Goal: Transaction & Acquisition: Subscribe to service/newsletter

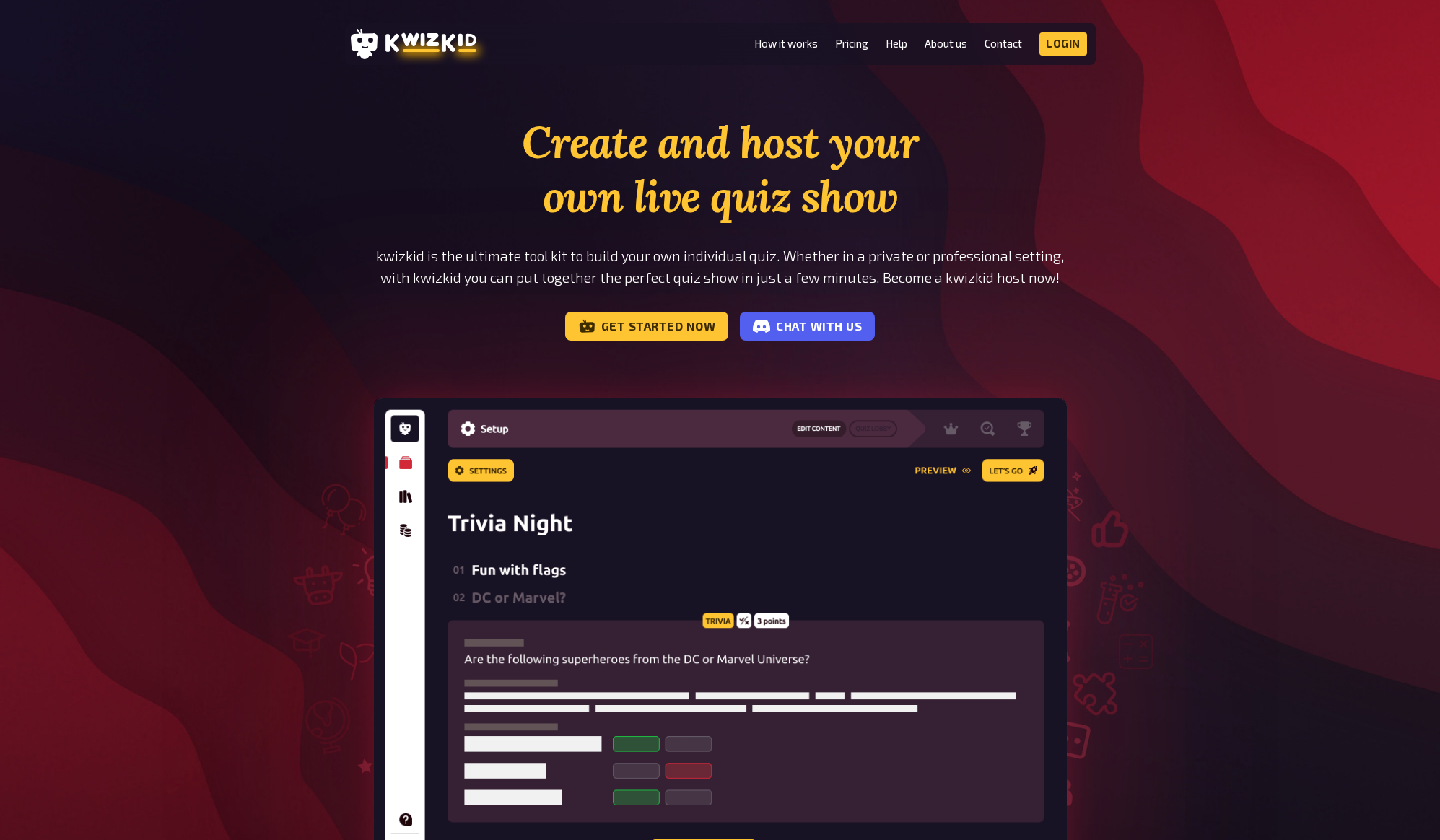
click at [862, 51] on li "Pricing" at bounding box center [851, 44] width 33 height 23
click at [852, 45] on link "Pricing" at bounding box center [851, 44] width 33 height 12
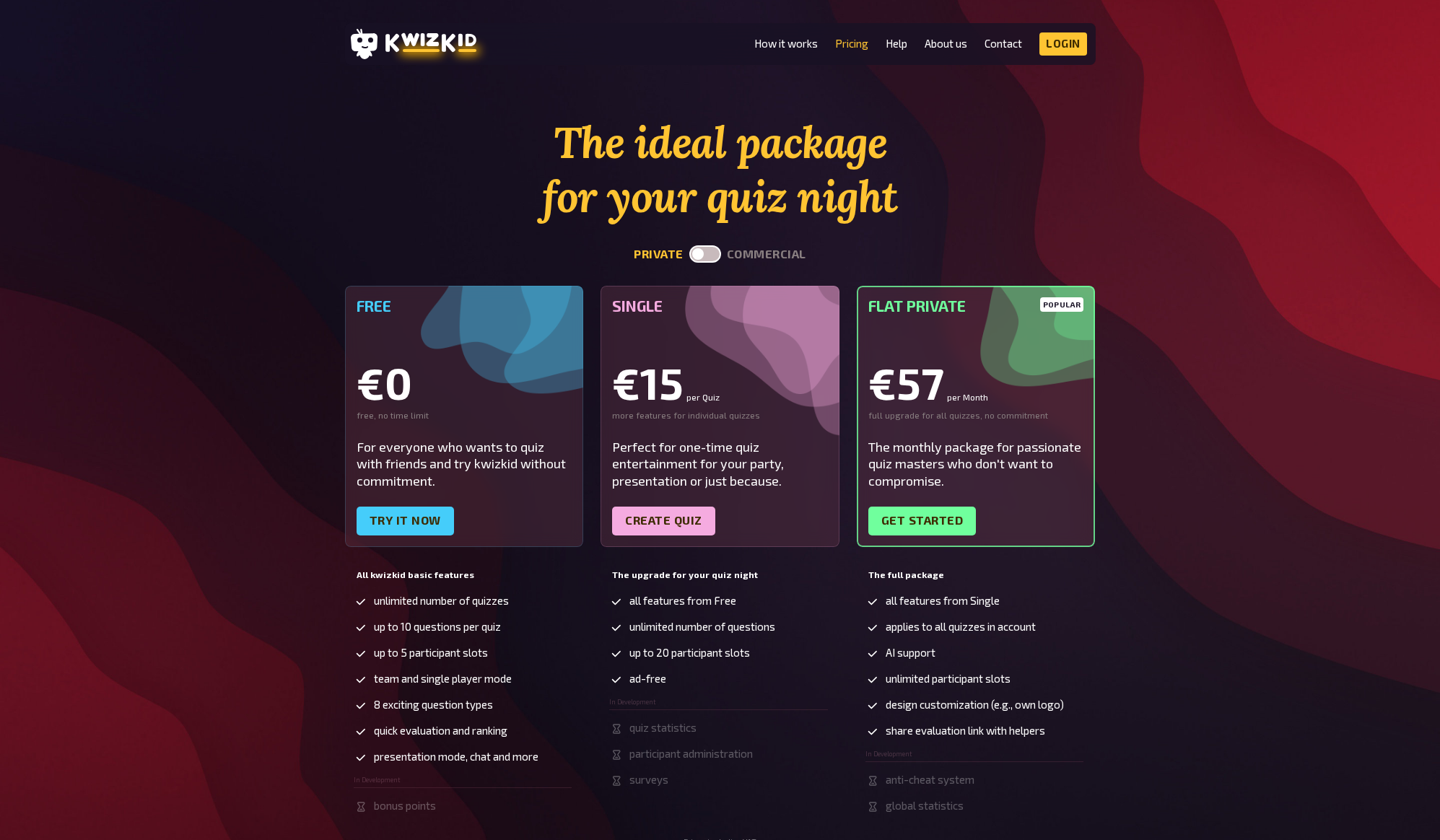
click at [780, 259] on button "commercial" at bounding box center [767, 254] width 80 height 14
checkbox input "true"
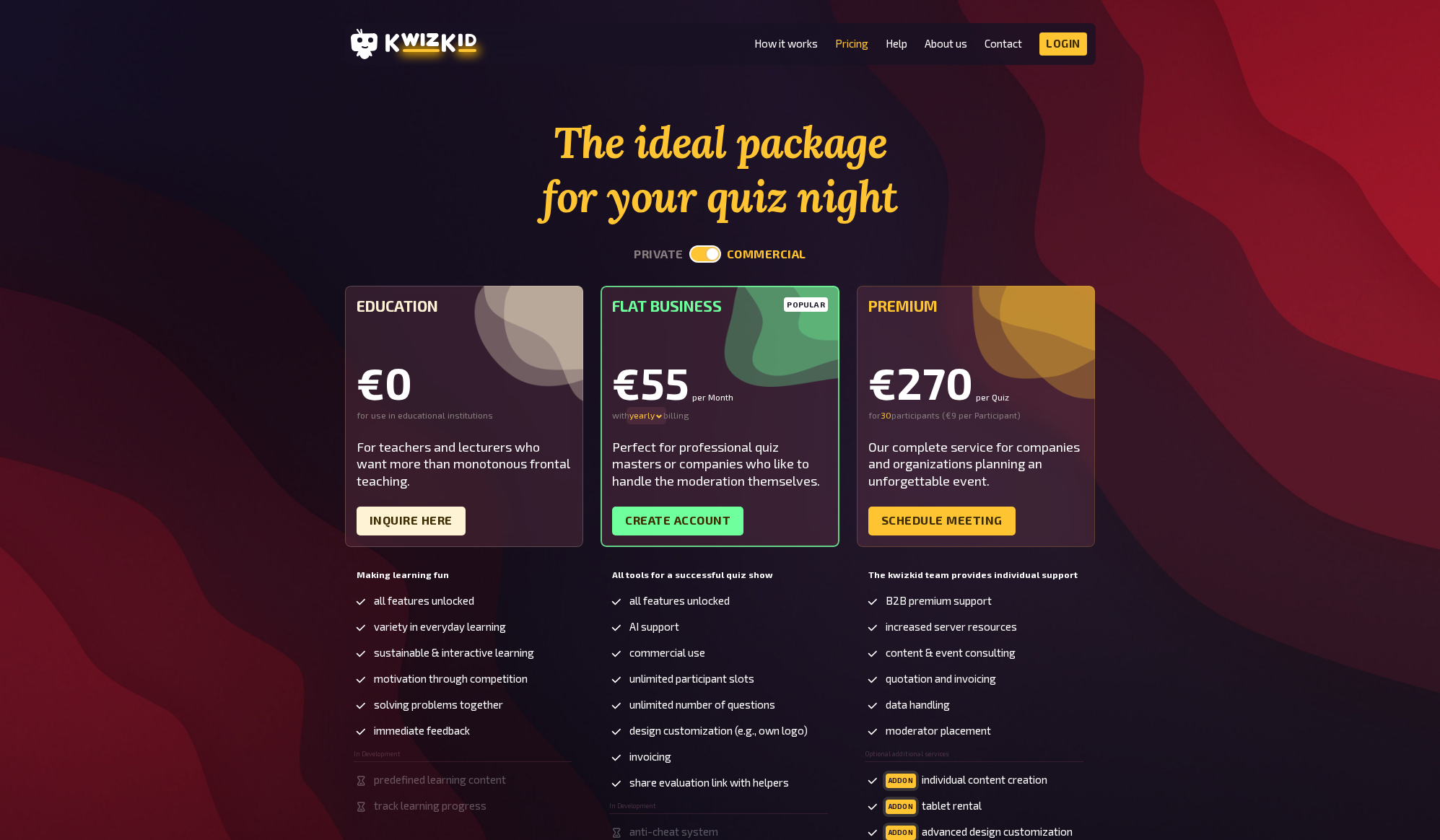
click at [646, 418] on div "yearly" at bounding box center [647, 415] width 34 height 11
click at [643, 444] on div "yearly - 30 %" at bounding box center [667, 444] width 75 height 11
drag, startPoint x: 637, startPoint y: 386, endPoint x: 696, endPoint y: 384, distance: 59.0
click at [695, 384] on div "€55 per Month" at bounding box center [720, 382] width 216 height 44
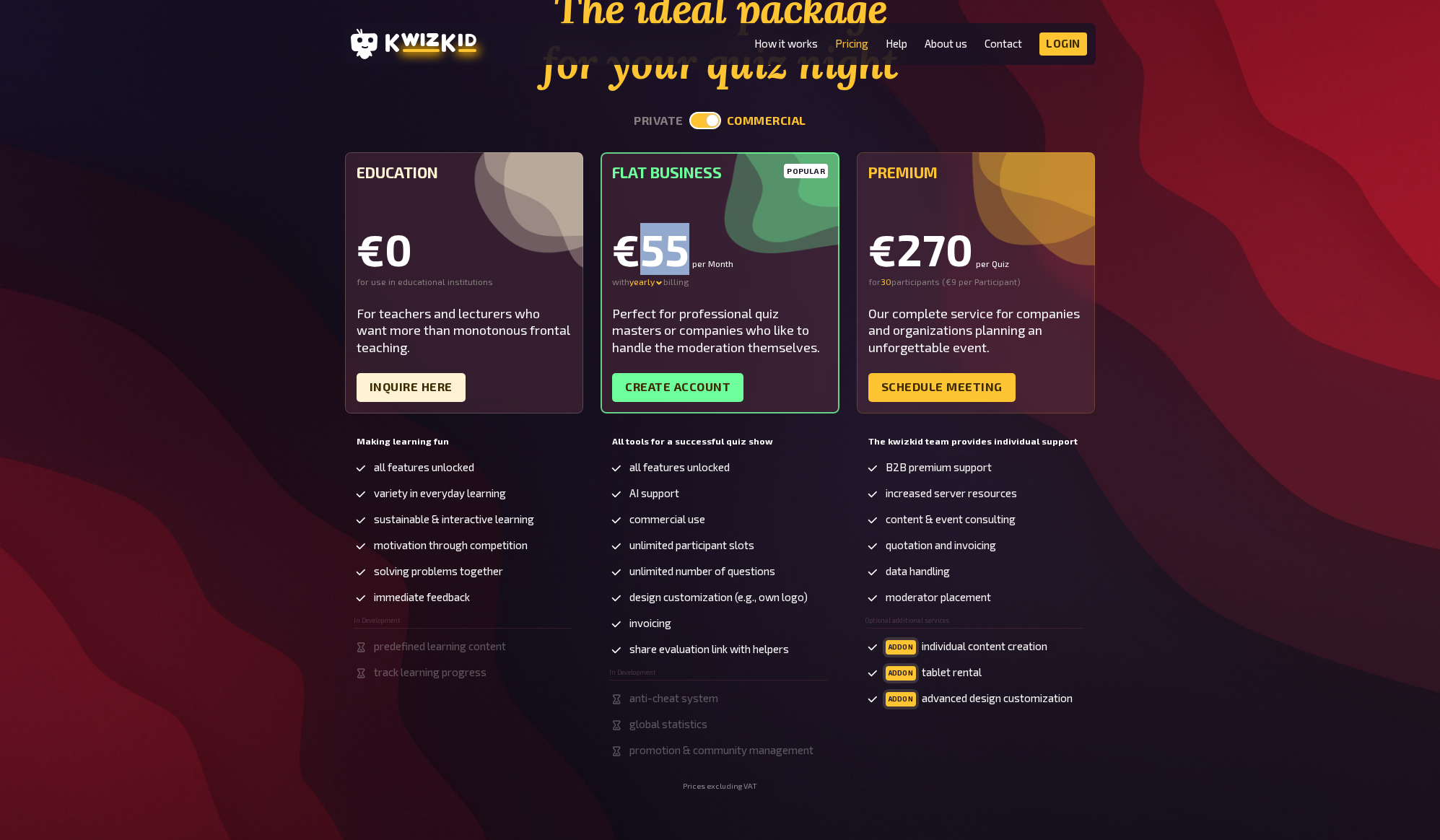
scroll to position [133, 0]
click at [696, 263] on small "per Month" at bounding box center [713, 264] width 41 height 9
click at [648, 283] on div "yearly" at bounding box center [647, 283] width 34 height 11
click at [644, 296] on div "quarterly - 16 %" at bounding box center [667, 297] width 75 height 11
click at [648, 253] on div "€66 per Month" at bounding box center [720, 249] width 216 height 44
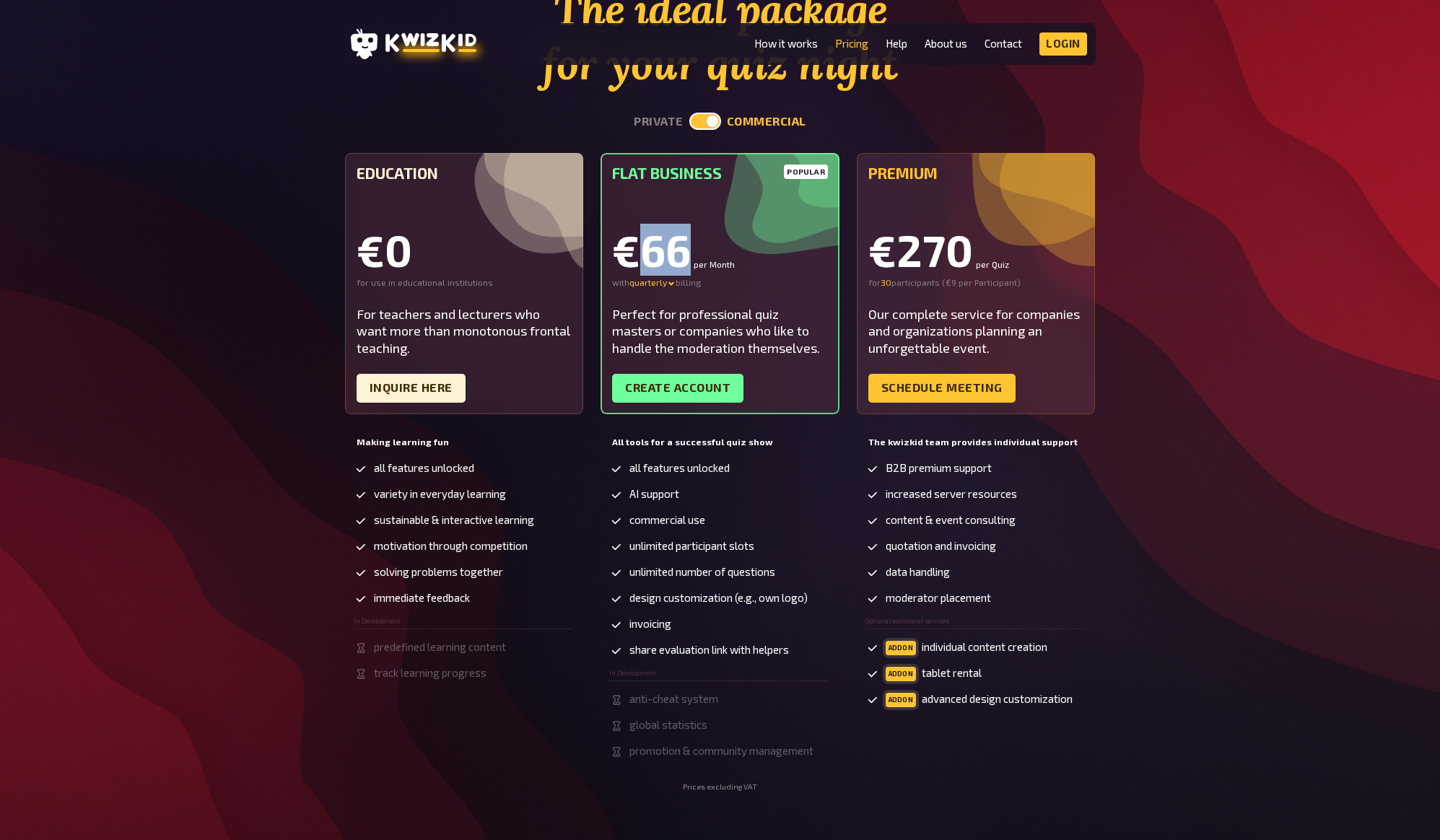
drag, startPoint x: 648, startPoint y: 253, endPoint x: 697, endPoint y: 255, distance: 49.0
click at [697, 255] on div "€66 per Month" at bounding box center [720, 249] width 216 height 44
click at [673, 254] on div "€66 per Month" at bounding box center [720, 249] width 216 height 44
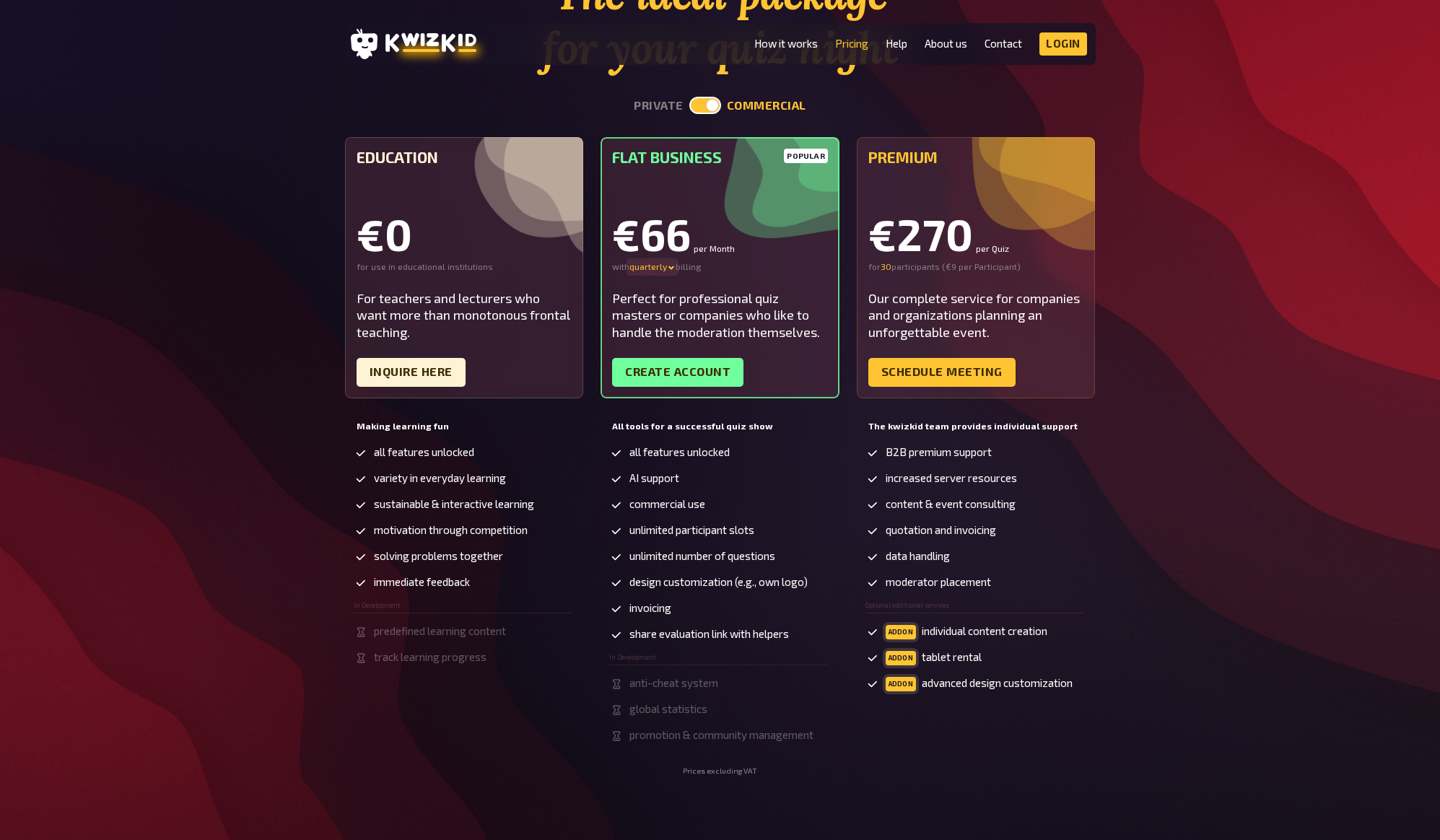
scroll to position [152, 0]
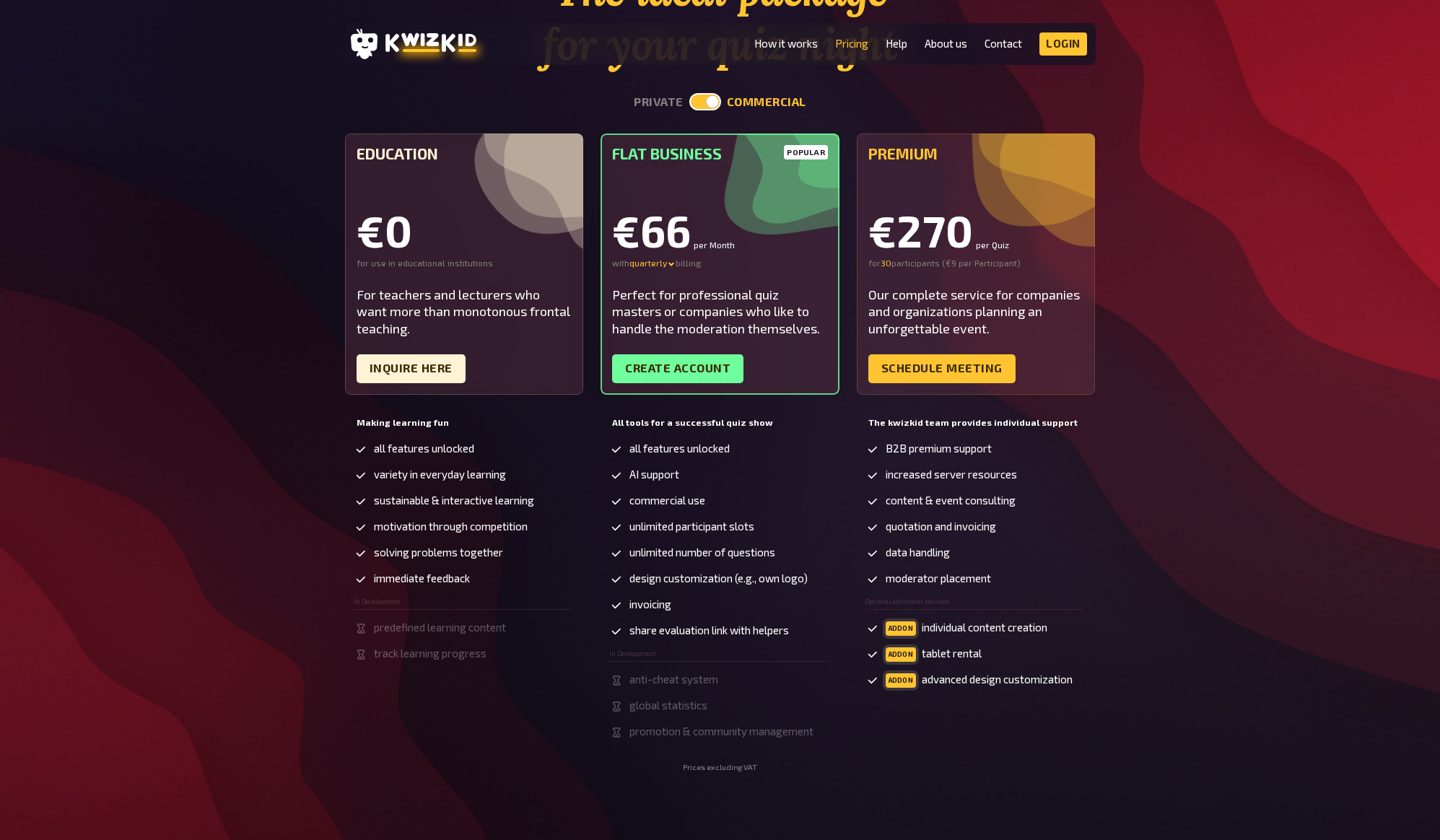
click at [706, 273] on div "popular Flat Business €66 per Month with quarterly billing Perfect for professi…" at bounding box center [720, 264] width 239 height 261
click at [654, 264] on div "quarterly" at bounding box center [653, 263] width 46 height 11
click at [646, 263] on div "monthly" at bounding box center [667, 263] width 75 height 11
click at [662, 308] on div "Perfect for professional quiz masters or companies who like to handle the moder…" at bounding box center [720, 312] width 216 height 51
click at [668, 313] on div "Perfect for professional quiz masters or companies who like to handle the moder…" at bounding box center [720, 312] width 216 height 51
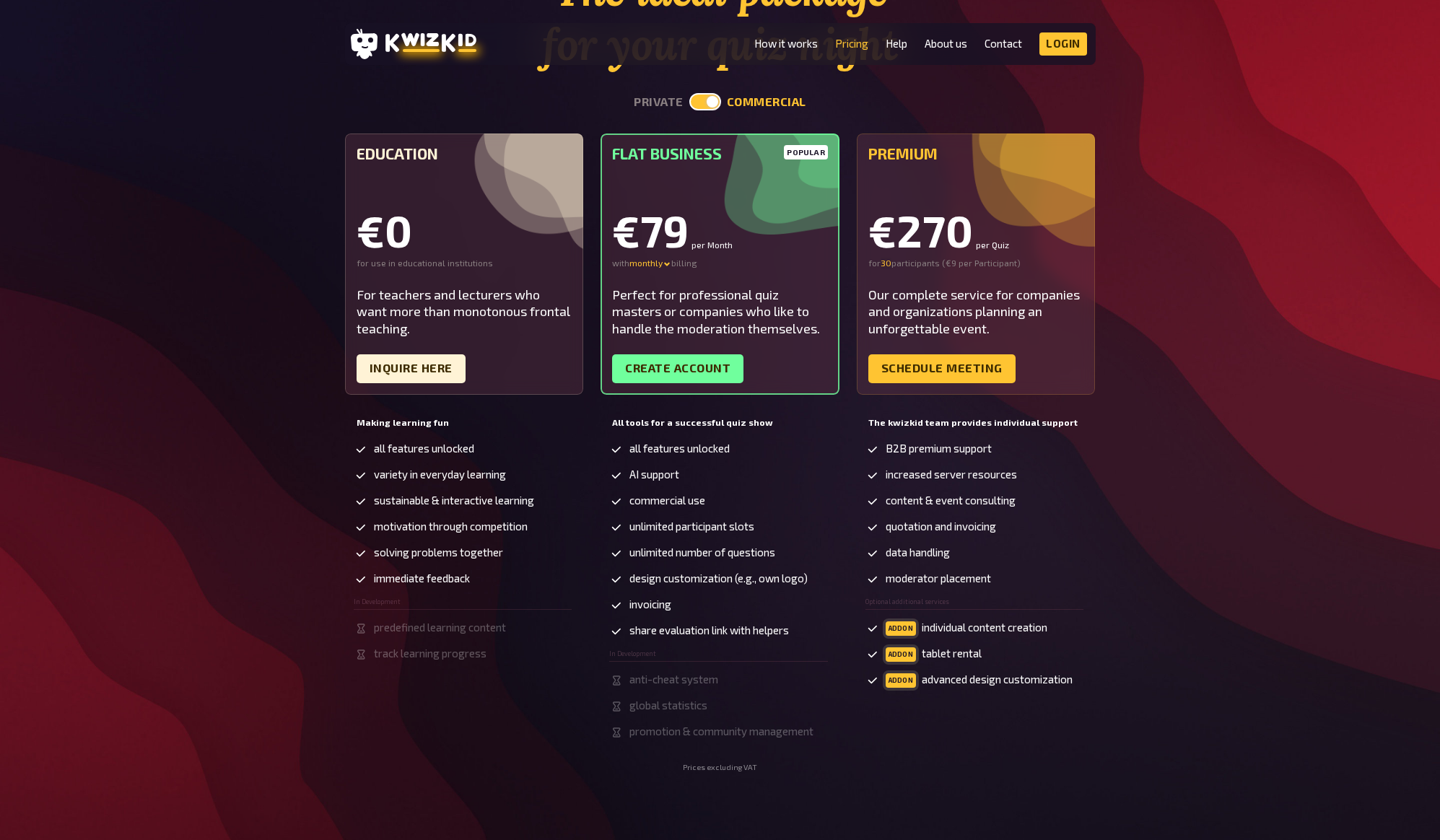
click at [668, 321] on div "Perfect for professional quiz masters or companies who like to handle the moder…" at bounding box center [720, 312] width 216 height 51
click at [691, 274] on div "popular Flat Business €79 per Month with monthly billing Perfect for profession…" at bounding box center [720, 264] width 239 height 261
click at [684, 289] on div "Perfect for professional quiz masters or companies who like to handle the moder…" at bounding box center [720, 312] width 216 height 51
click at [654, 260] on div "monthly" at bounding box center [650, 263] width 42 height 11
click at [643, 279] on div "quarterly - 16 %" at bounding box center [667, 277] width 75 height 11
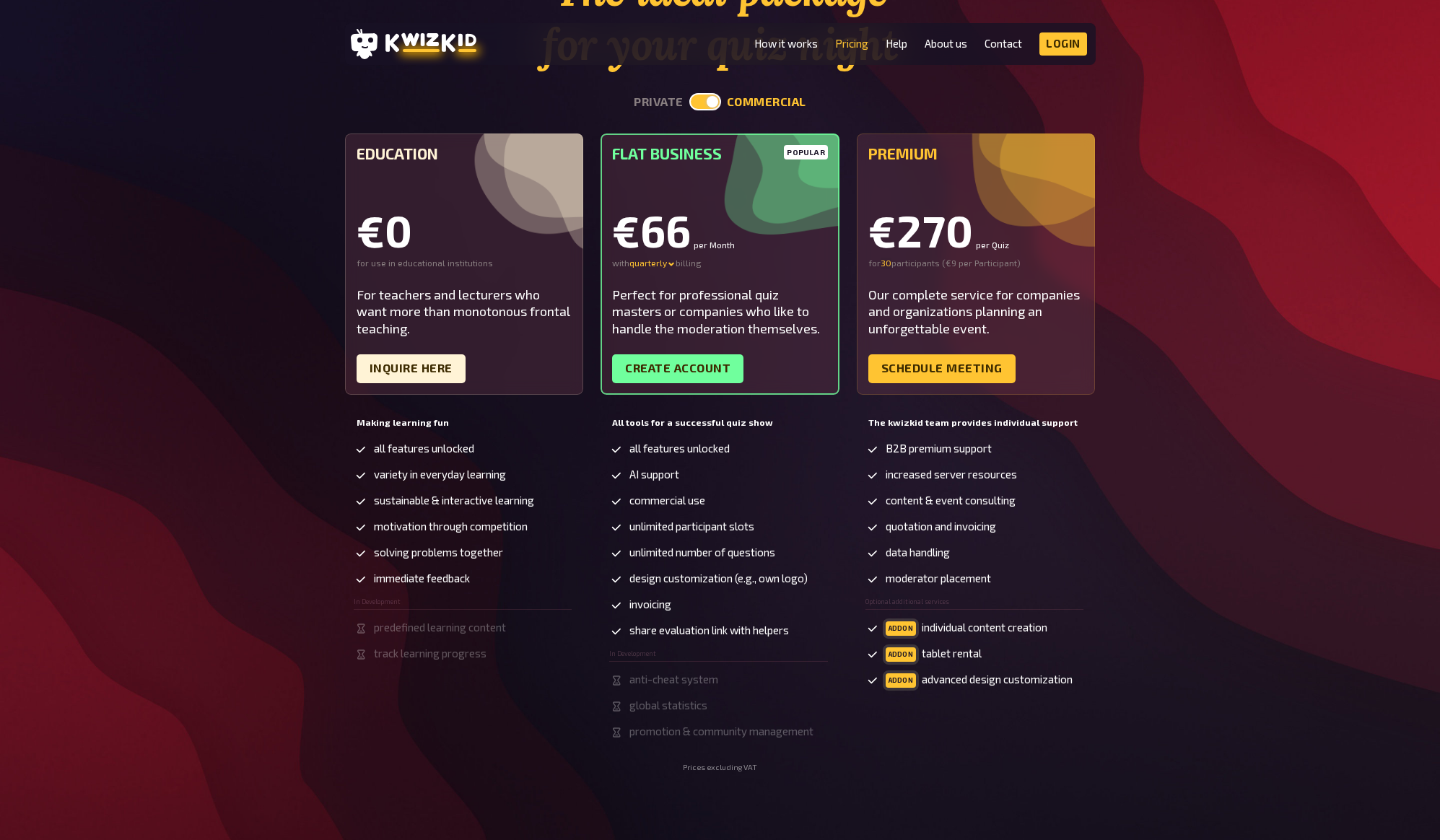
click at [654, 298] on div "Perfect for professional quiz masters or companies who like to handle the moder…" at bounding box center [720, 312] width 216 height 51
click at [655, 301] on div "Perfect for professional quiz masters or companies who like to handle the moder…" at bounding box center [720, 312] width 216 height 51
click at [656, 303] on div "Perfect for professional quiz masters or companies who like to handle the moder…" at bounding box center [720, 312] width 216 height 51
click at [635, 297] on div "Perfect for professional quiz masters or companies who like to handle the moder…" at bounding box center [720, 312] width 216 height 51
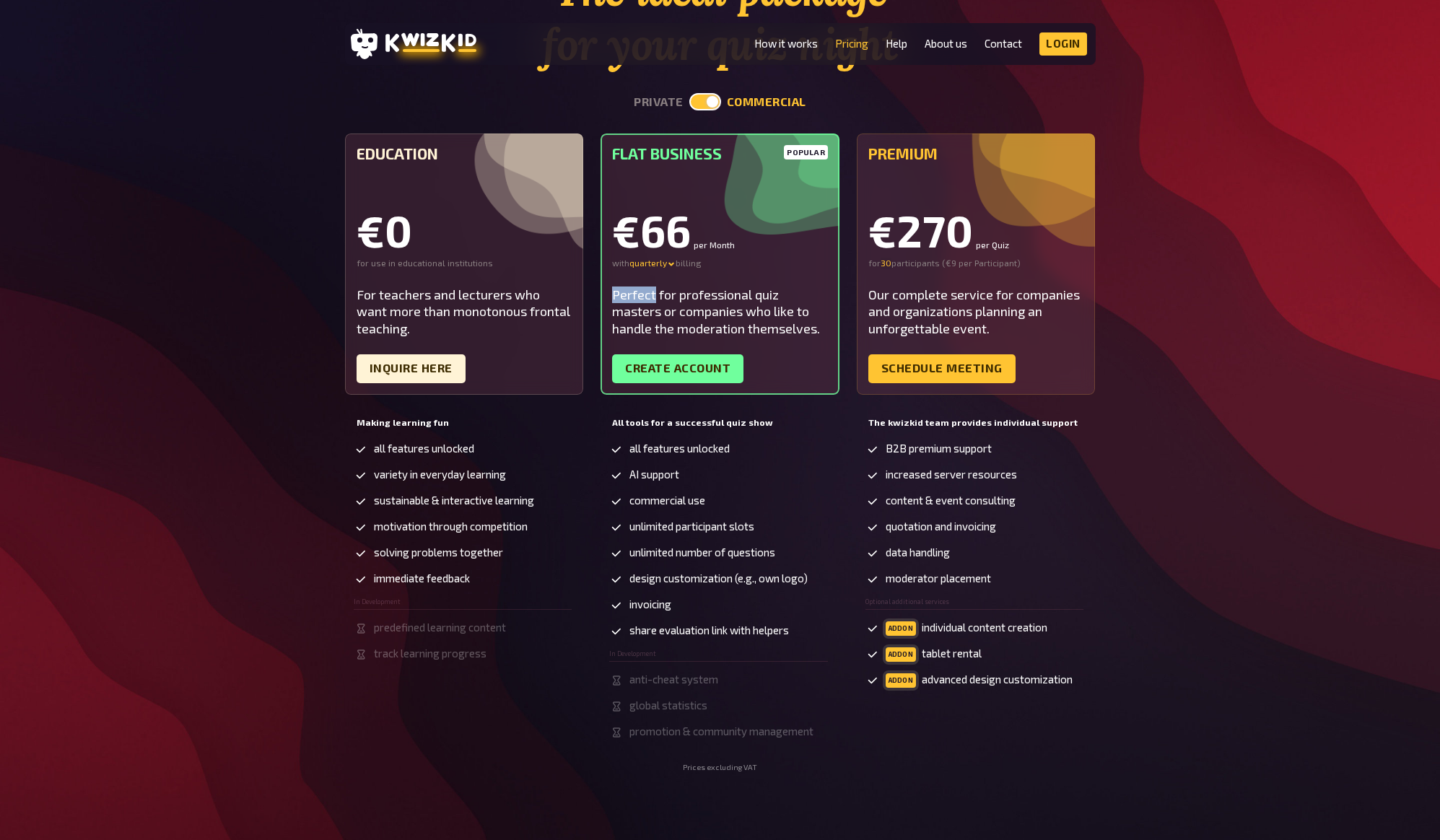
click at [635, 297] on div "Perfect for professional quiz masters or companies who like to handle the moder…" at bounding box center [720, 312] width 216 height 51
click at [636, 299] on div "Perfect for professional quiz masters or companies who like to handle the moder…" at bounding box center [720, 312] width 216 height 51
click at [642, 263] on div "quarterly" at bounding box center [653, 263] width 46 height 11
click at [613, 287] on div "Perfect for professional quiz masters or companies who like to handle the moder…" at bounding box center [720, 312] width 216 height 51
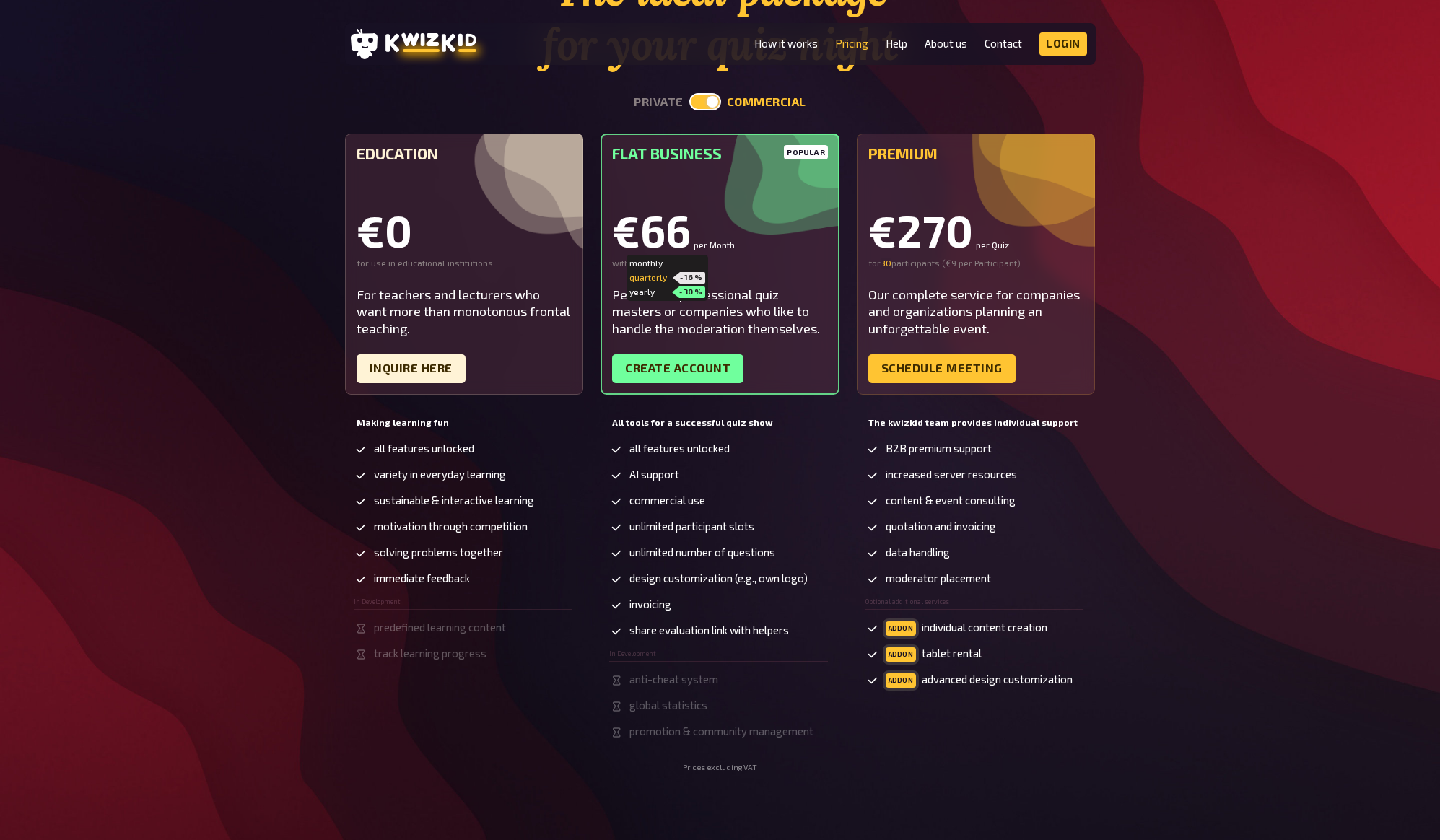
click at [623, 292] on div "Perfect for professional quiz masters or companies who like to handle the moder…" at bounding box center [720, 312] width 216 height 51
click at [652, 277] on div "quarterly - 16 %" at bounding box center [667, 277] width 75 height 11
click at [658, 287] on div "Perfect for professional quiz masters or companies who like to handle the moder…" at bounding box center [720, 312] width 216 height 51
click at [662, 289] on div "Perfect for professional quiz masters or companies who like to handle the moder…" at bounding box center [720, 312] width 216 height 51
